Goal: Information Seeking & Learning: Learn about a topic

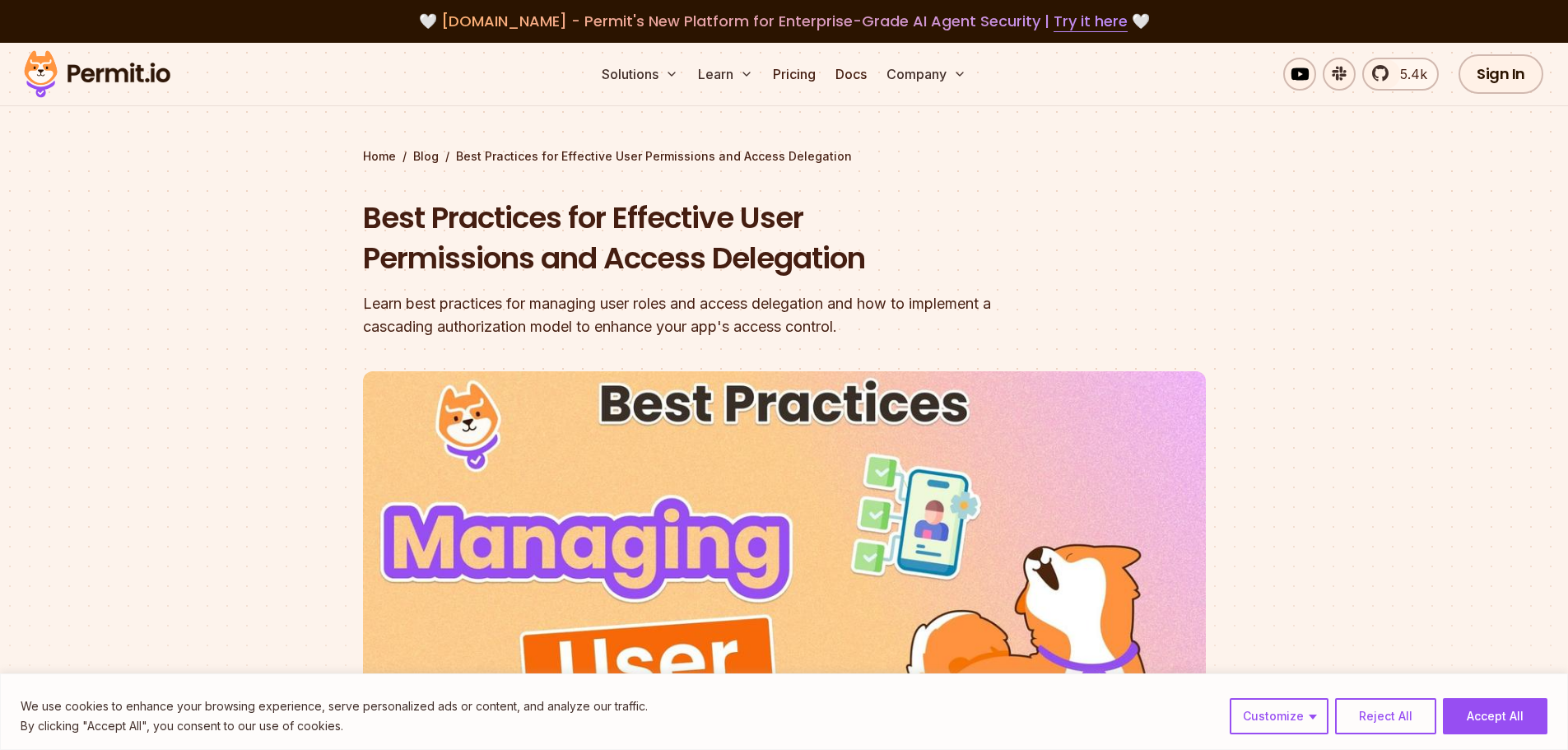
click at [83, 84] on img at bounding box center [97, 74] width 162 height 56
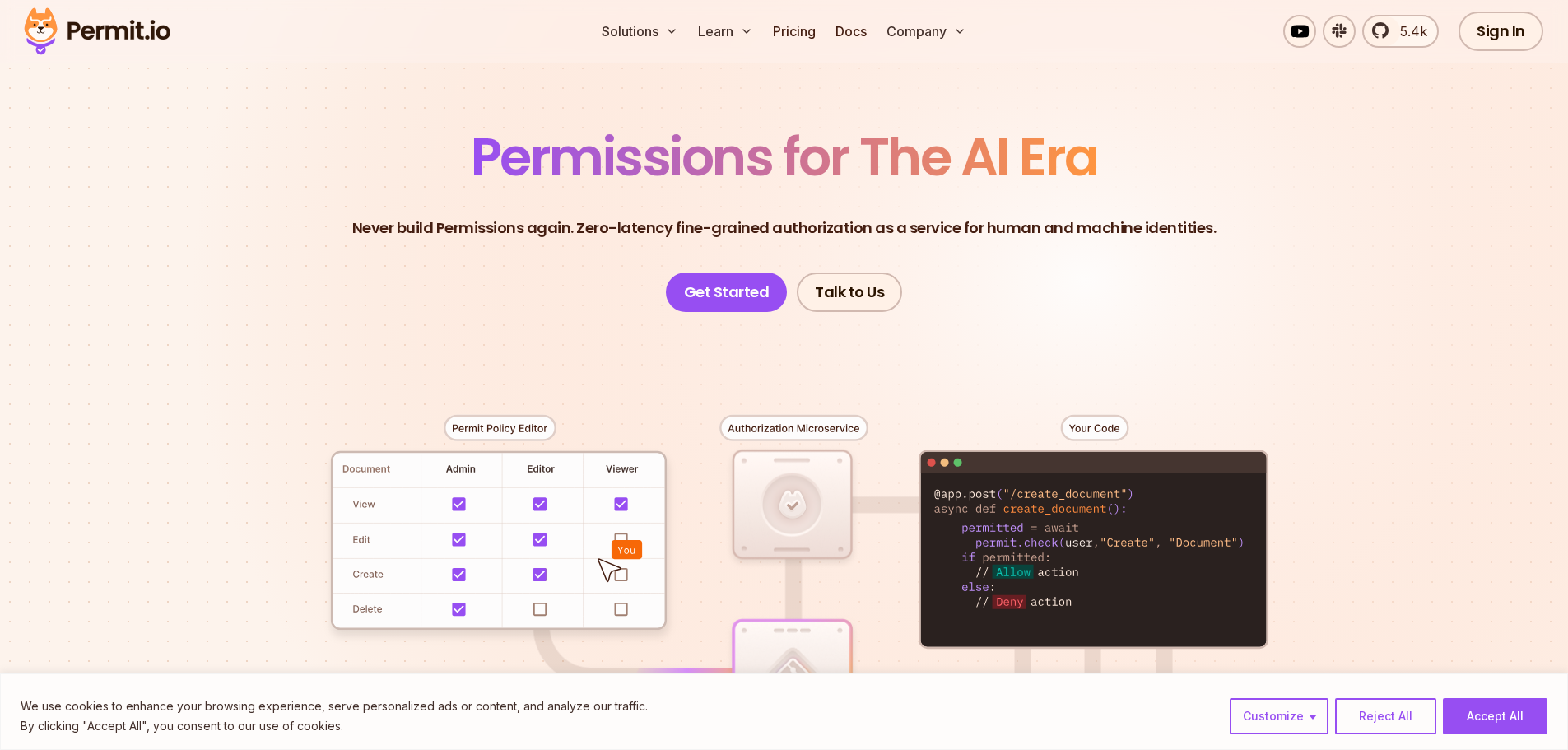
scroll to position [83, 0]
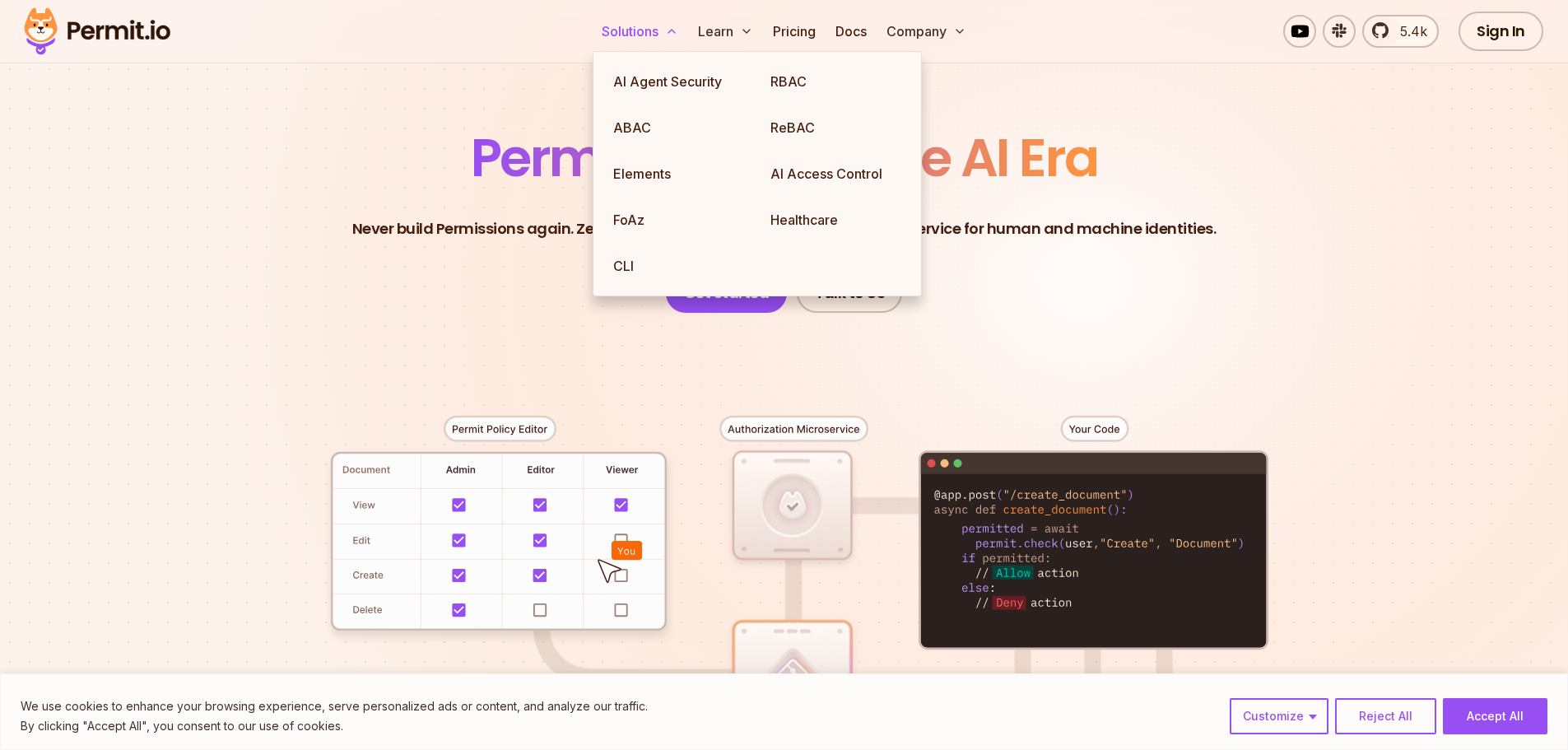
click at [610, 41] on button "Solutions" at bounding box center [640, 31] width 90 height 33
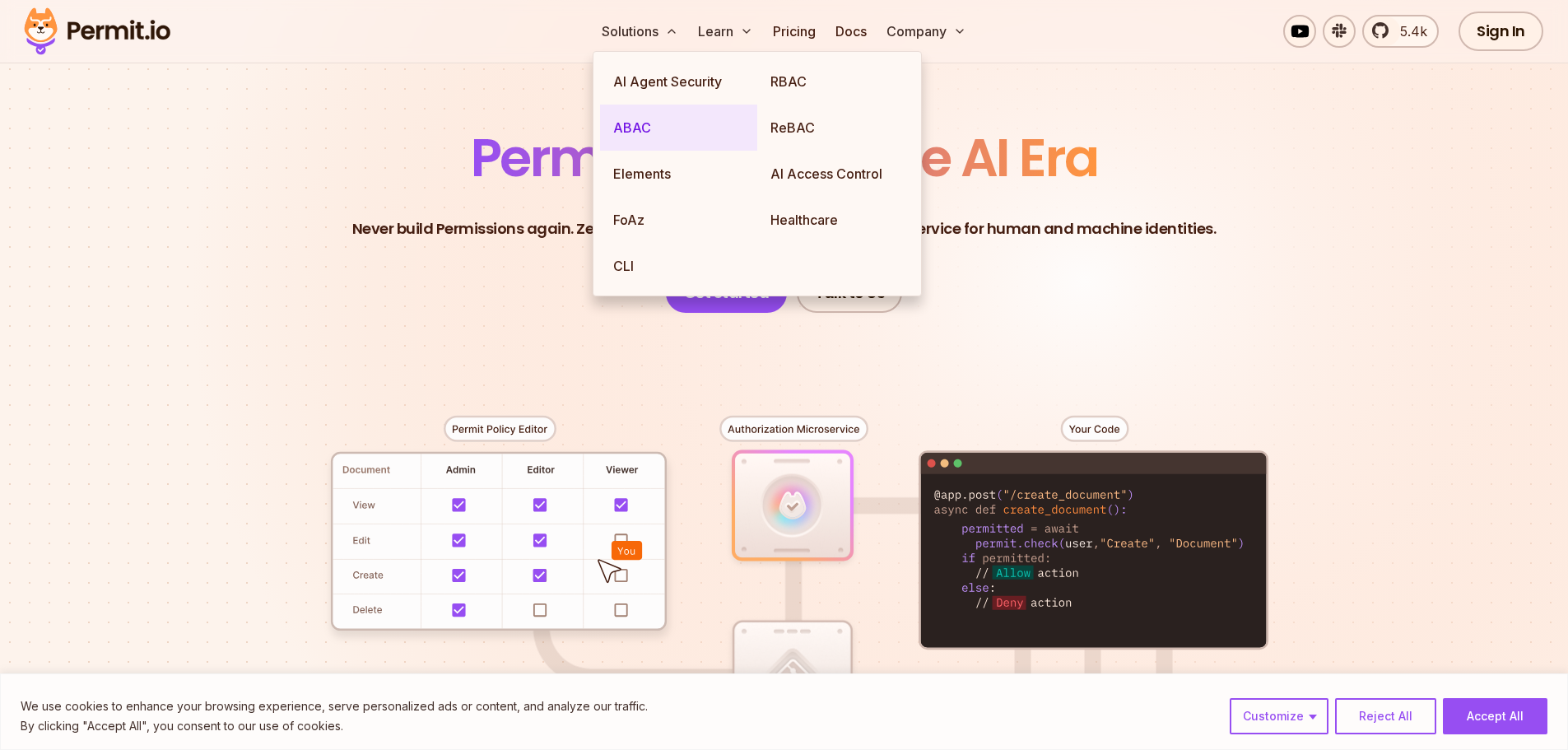
click at [656, 125] on link "ABAC" at bounding box center [679, 127] width 157 height 46
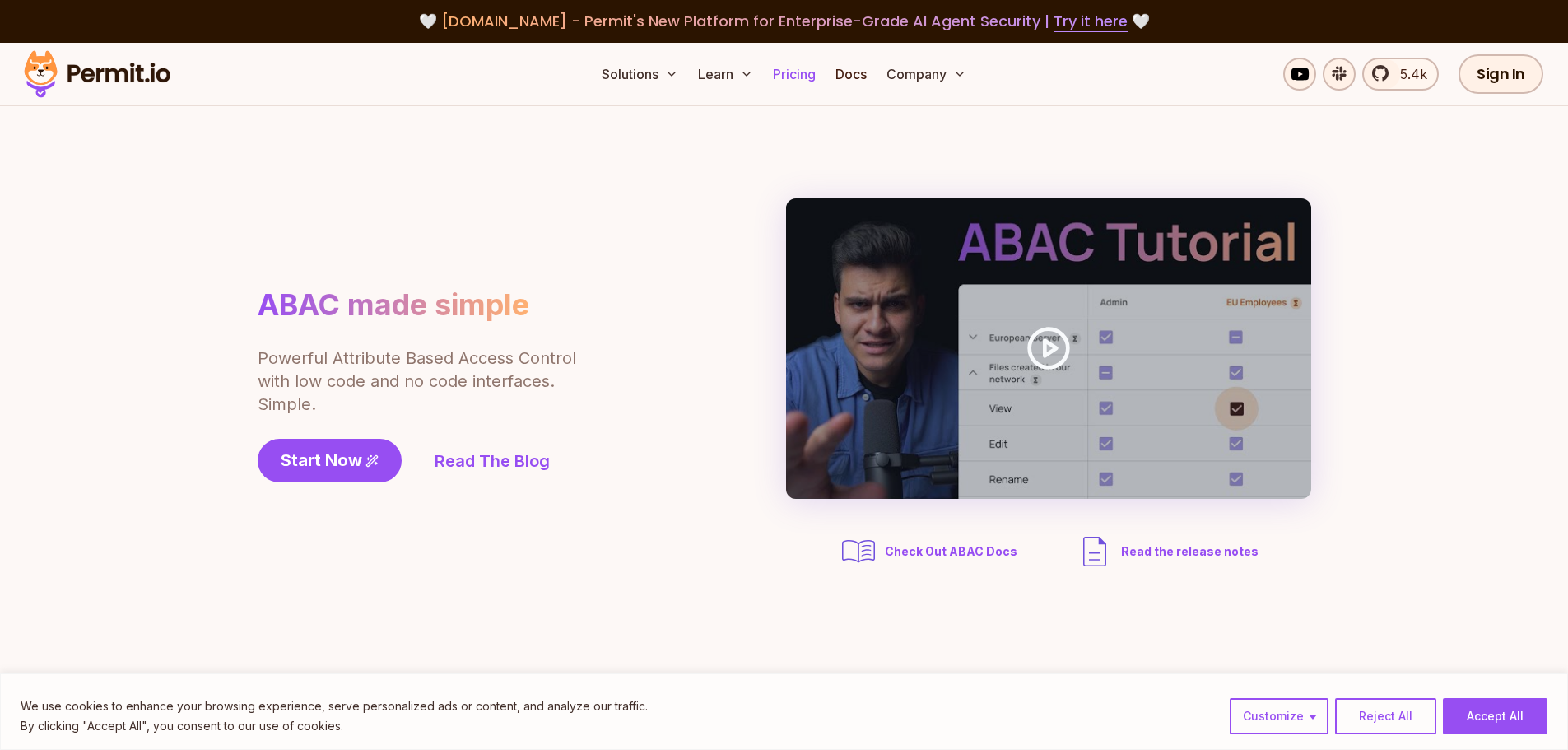
click at [786, 80] on link "Pricing" at bounding box center [795, 74] width 56 height 33
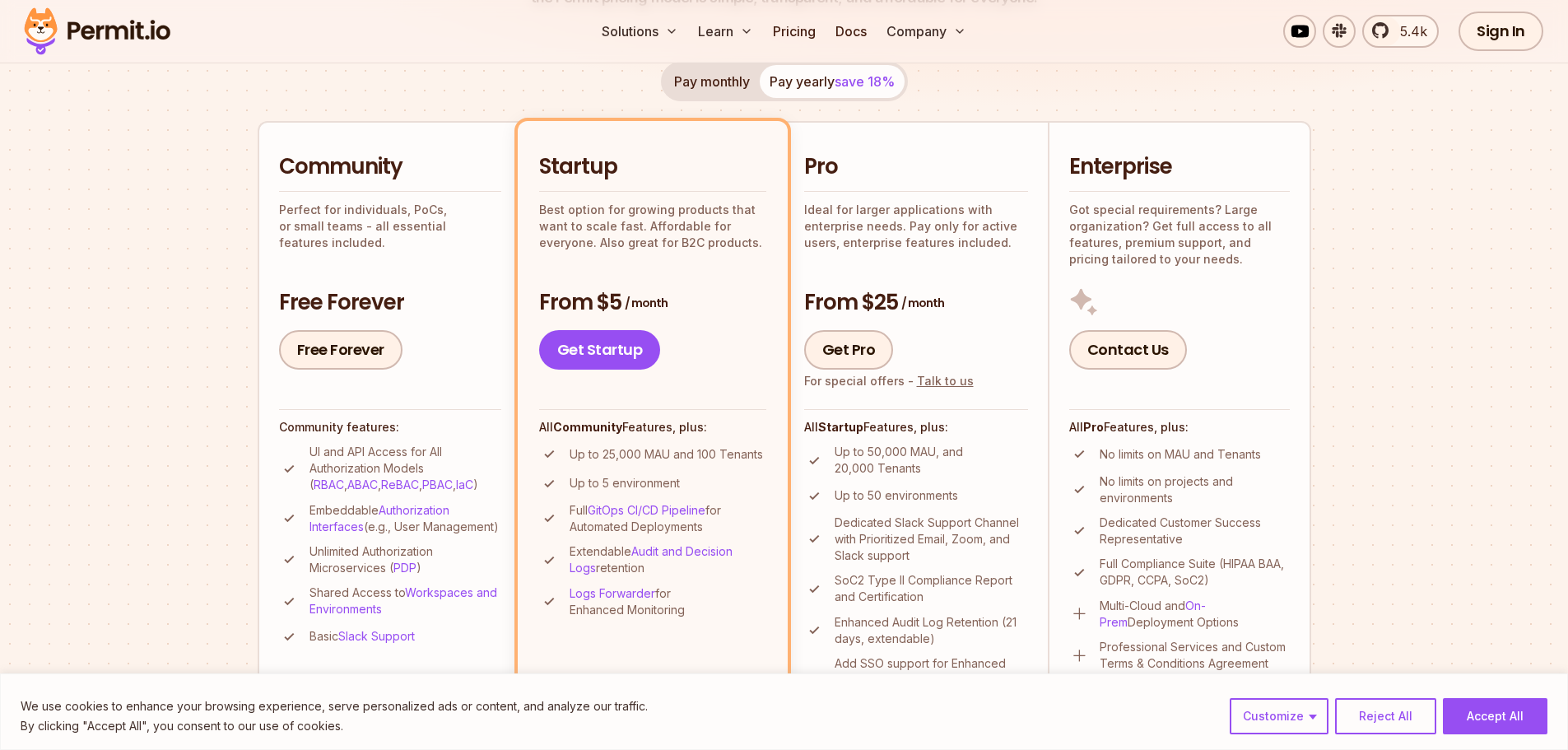
scroll to position [164, 0]
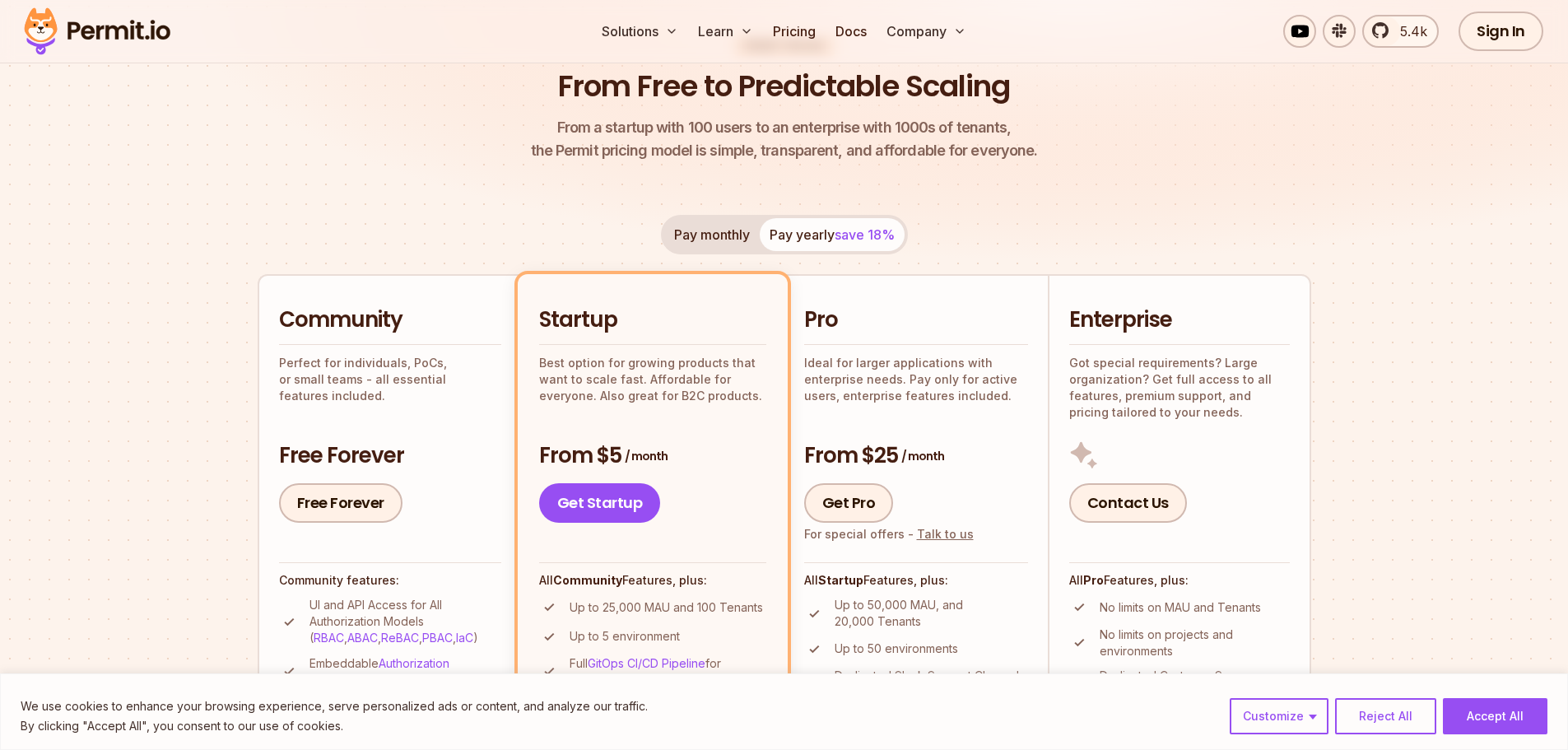
click at [728, 239] on button "Pay monthly" at bounding box center [711, 234] width 95 height 33
click at [836, 224] on button "Pay yearly save 18%" at bounding box center [832, 234] width 145 height 33
click at [678, 219] on button "Pay monthly" at bounding box center [711, 234] width 95 height 33
click at [848, 237] on span "save 18%" at bounding box center [865, 234] width 60 height 16
click at [719, 242] on button "Pay monthly" at bounding box center [711, 234] width 95 height 33
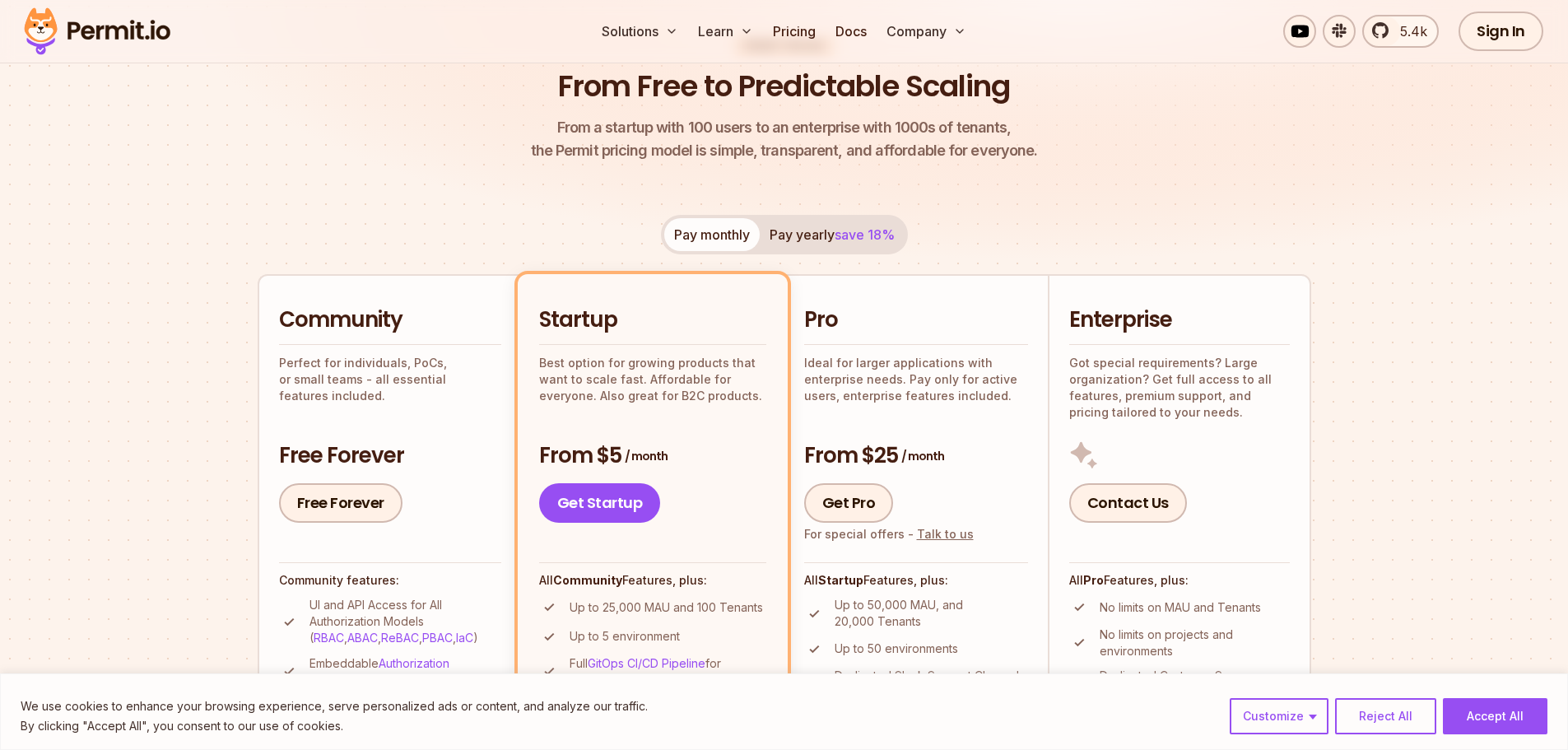
click at [803, 238] on button "Pay yearly save 18%" at bounding box center [832, 234] width 145 height 33
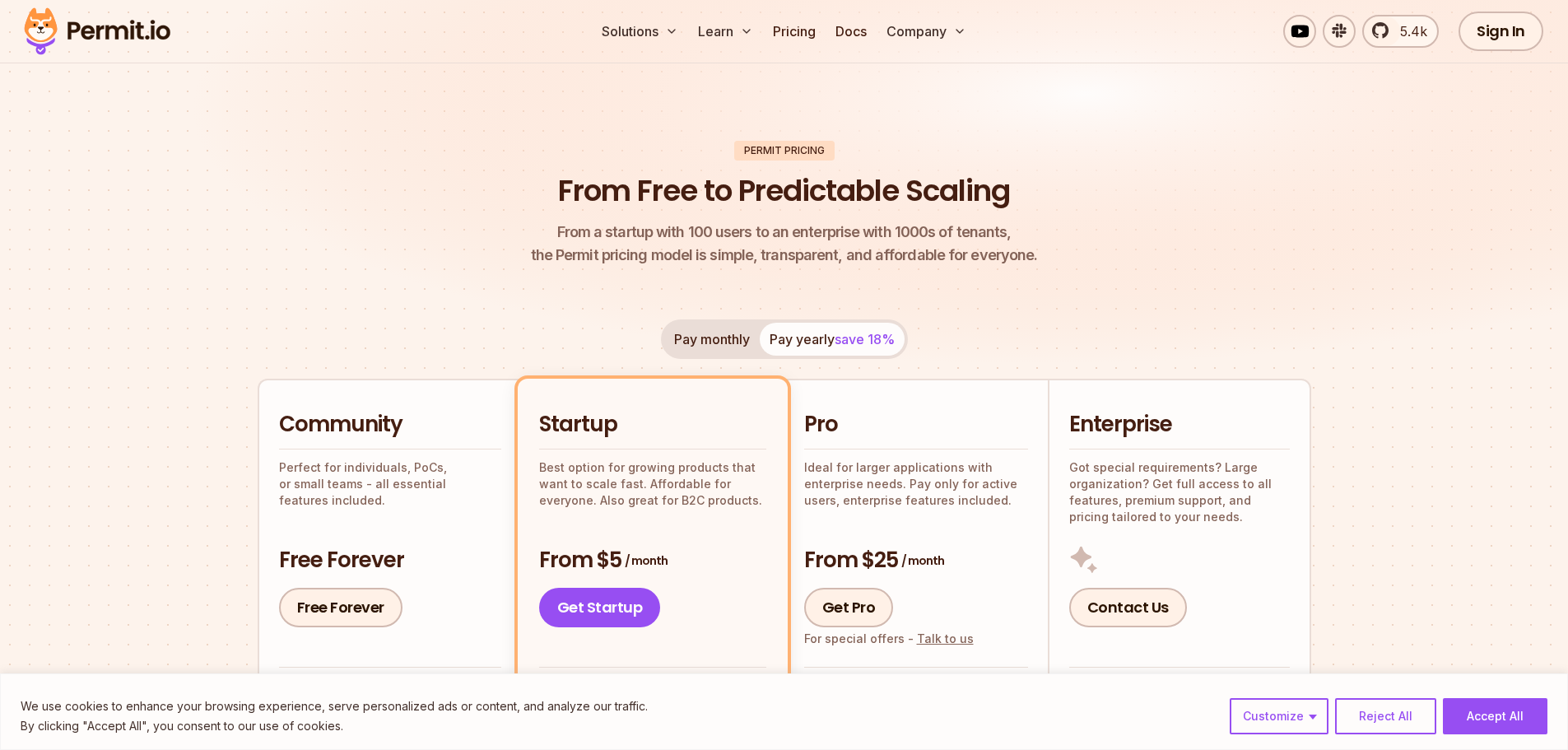
scroll to position [0, 0]
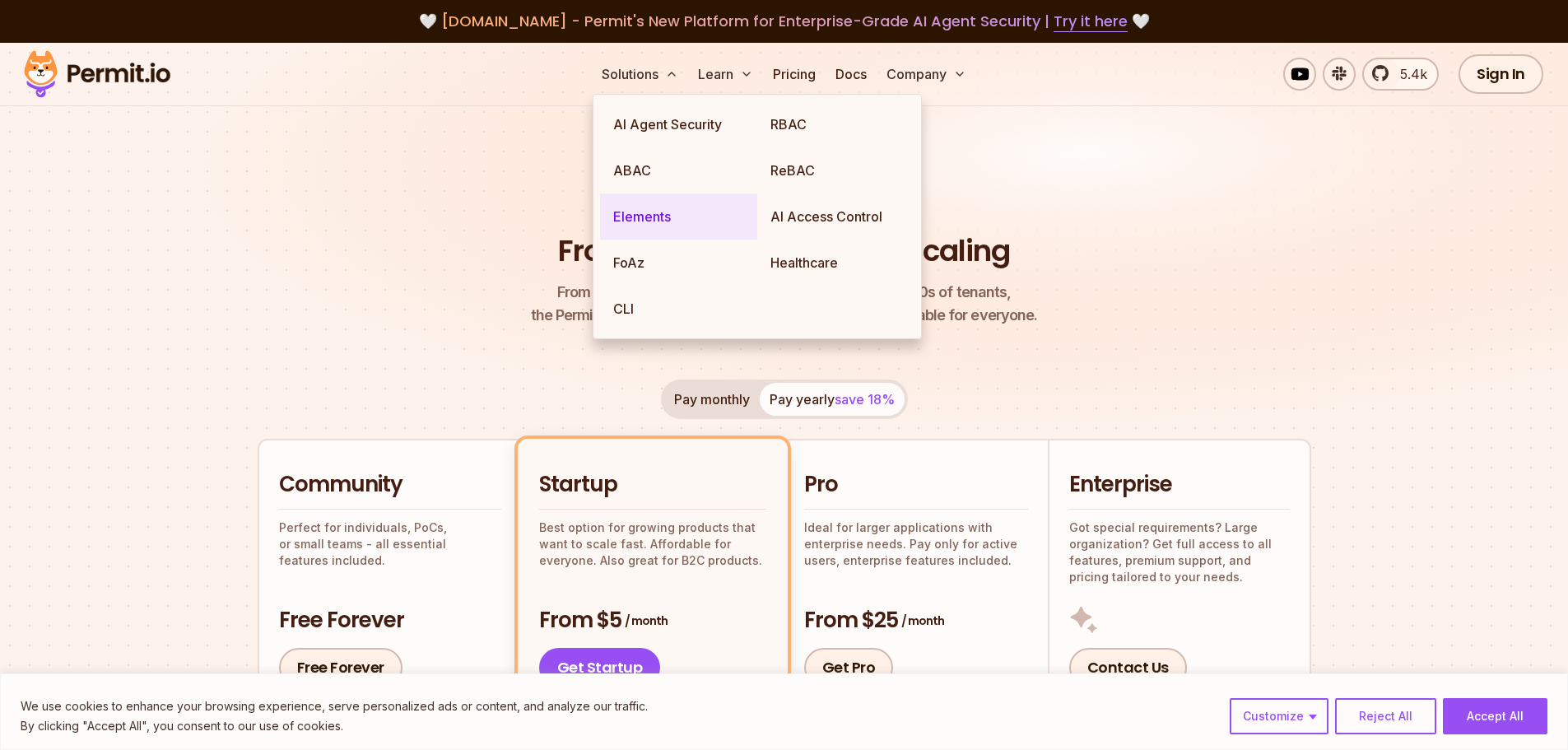
click at [651, 221] on link "Elements" at bounding box center [679, 216] width 157 height 46
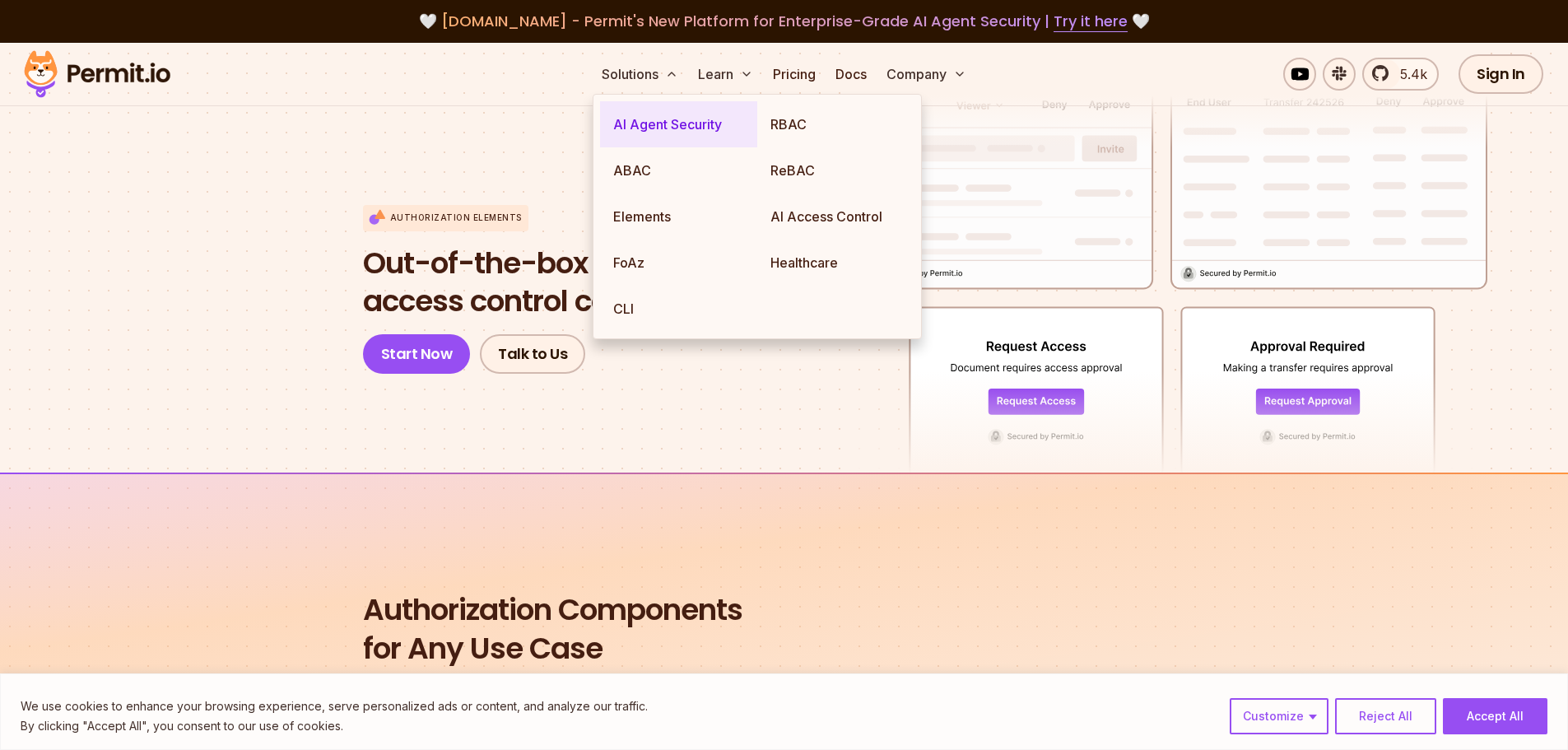
click at [655, 141] on link "AI Agent Security" at bounding box center [679, 123] width 157 height 46
click at [659, 307] on link "CLI" at bounding box center [679, 308] width 157 height 46
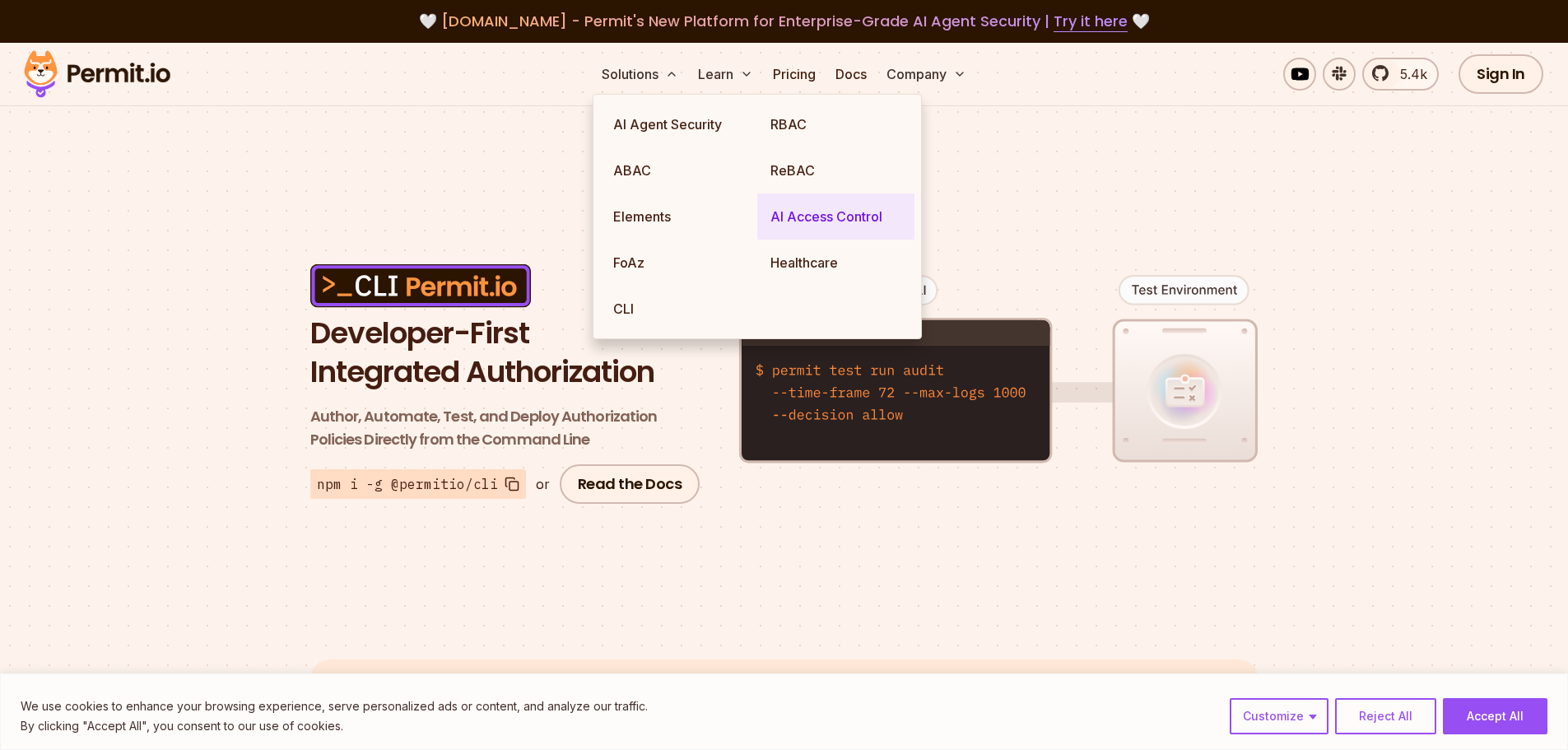
click at [816, 227] on link "AI Access Control" at bounding box center [836, 216] width 157 height 46
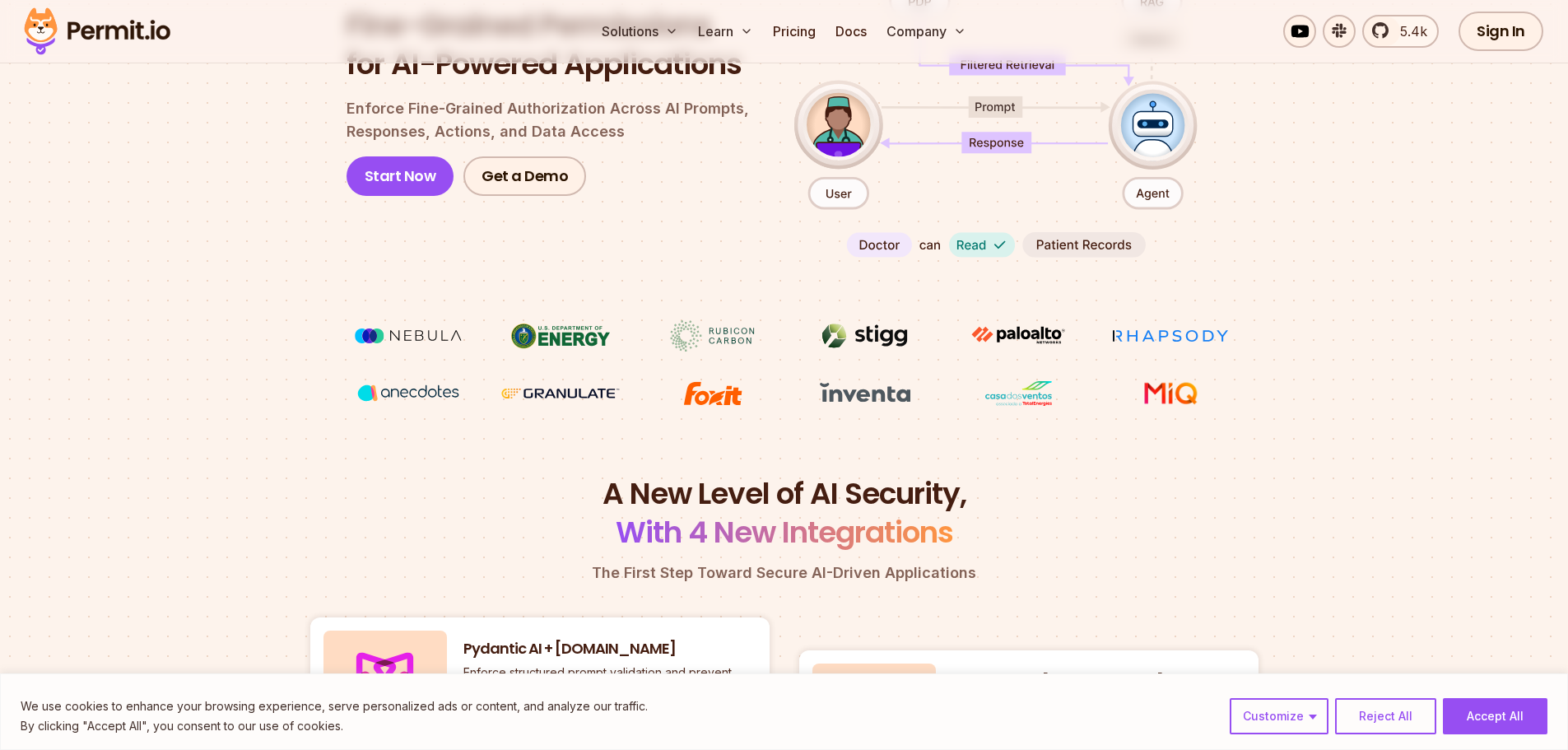
scroll to position [247, 0]
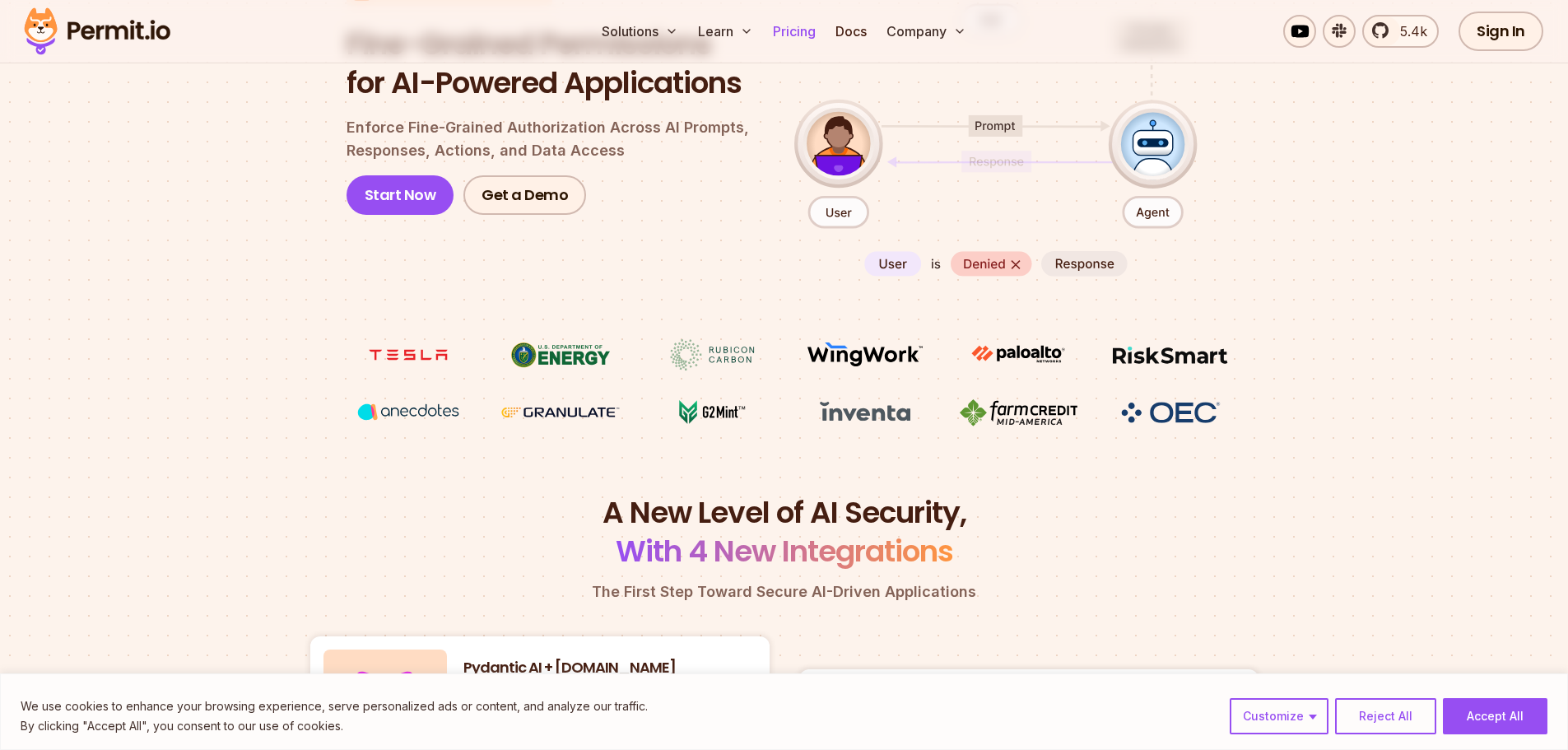
click at [781, 32] on link "Pricing" at bounding box center [795, 31] width 56 height 33
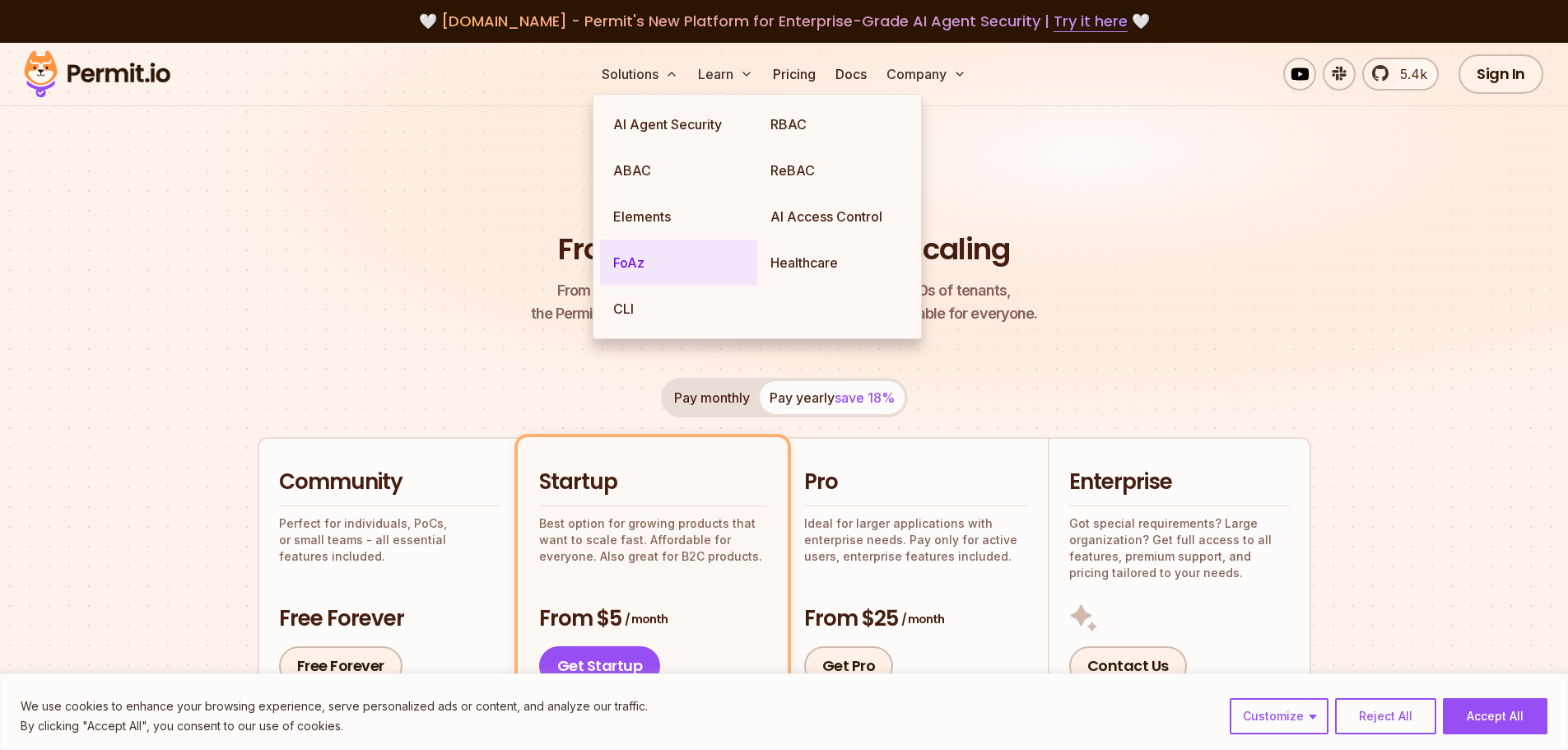
click at [654, 261] on link "FoAz" at bounding box center [679, 262] width 157 height 46
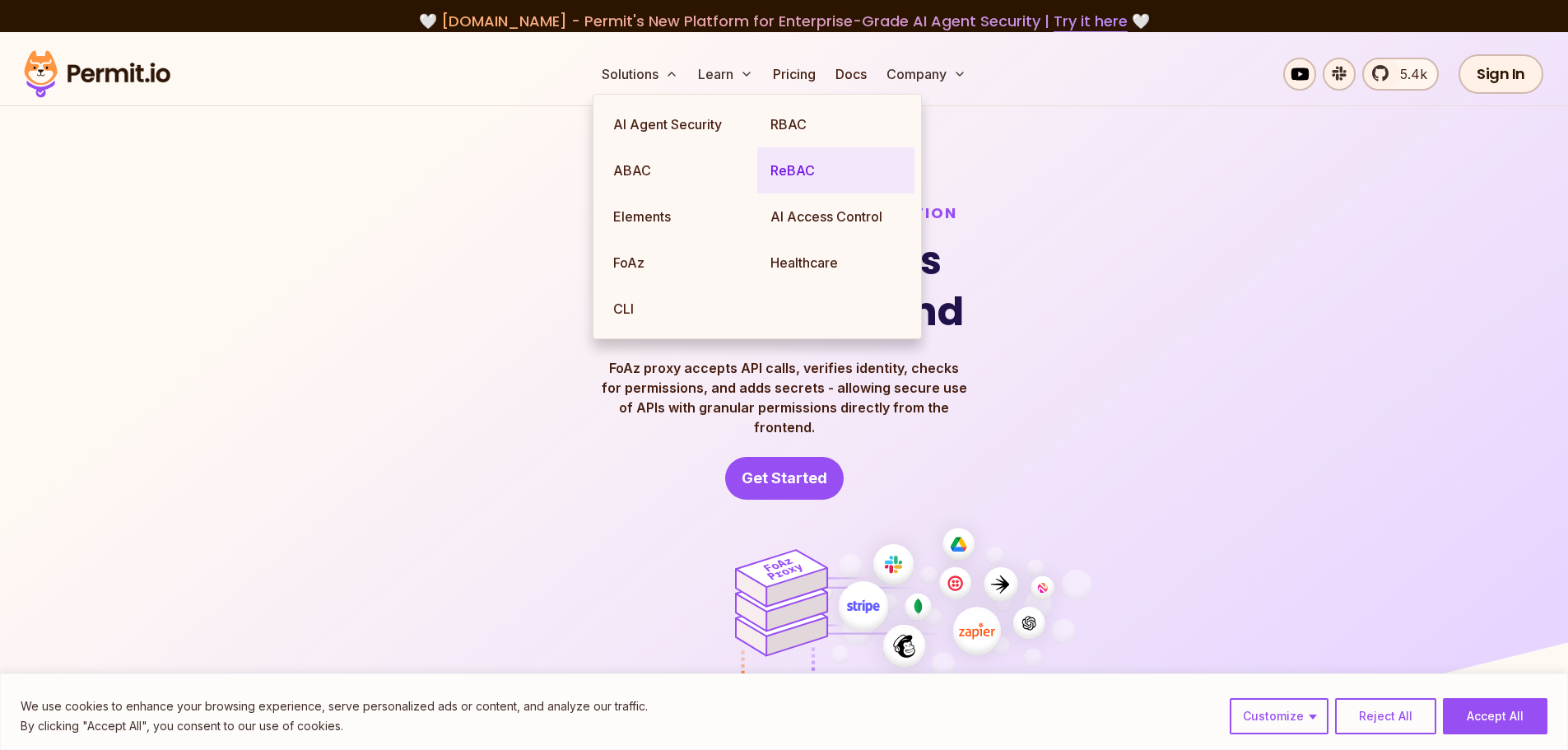
click at [824, 182] on link "ReBAC" at bounding box center [836, 170] width 157 height 46
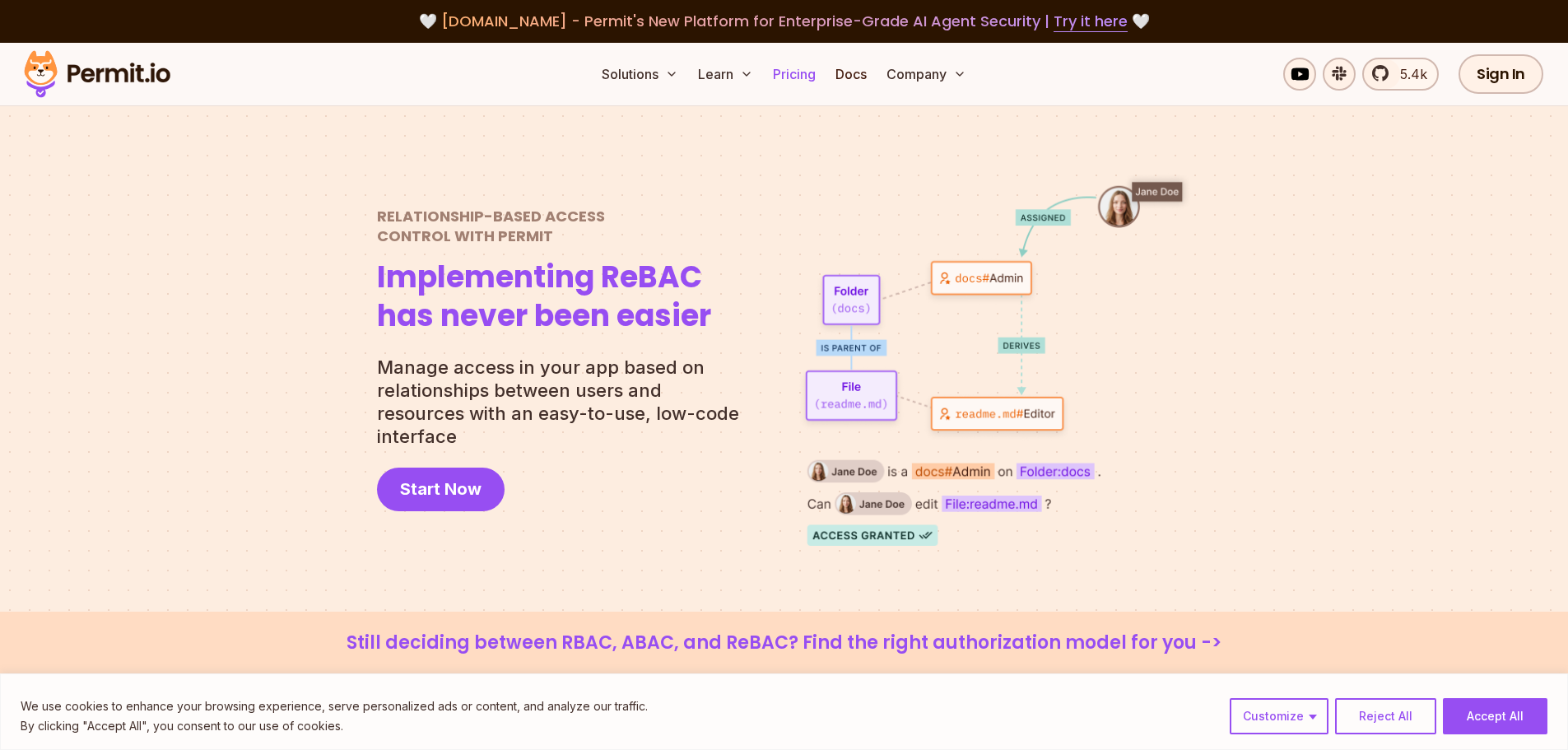
click at [814, 74] on link "Pricing" at bounding box center [795, 74] width 56 height 33
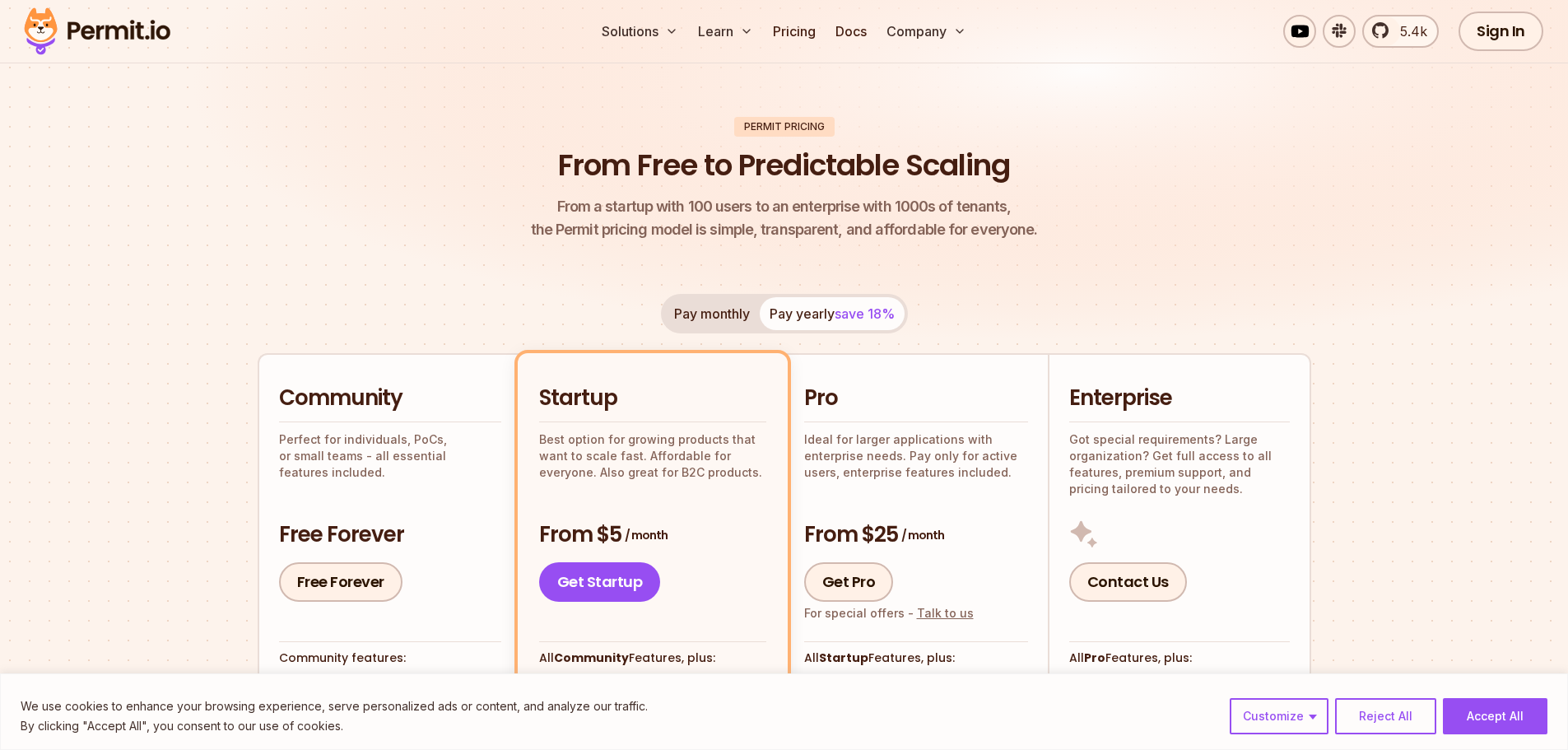
scroll to position [247, 0]
